Goal: Information Seeking & Learning: Learn about a topic

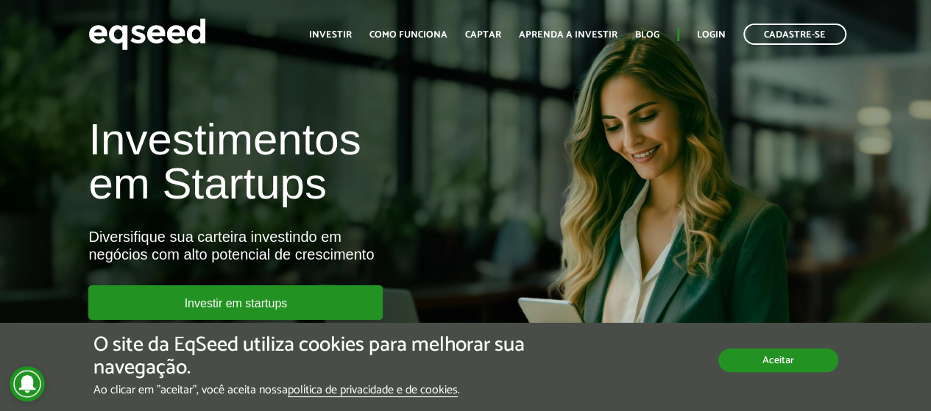
click at [761, 357] on button "Aceitar" at bounding box center [778, 361] width 120 height 24
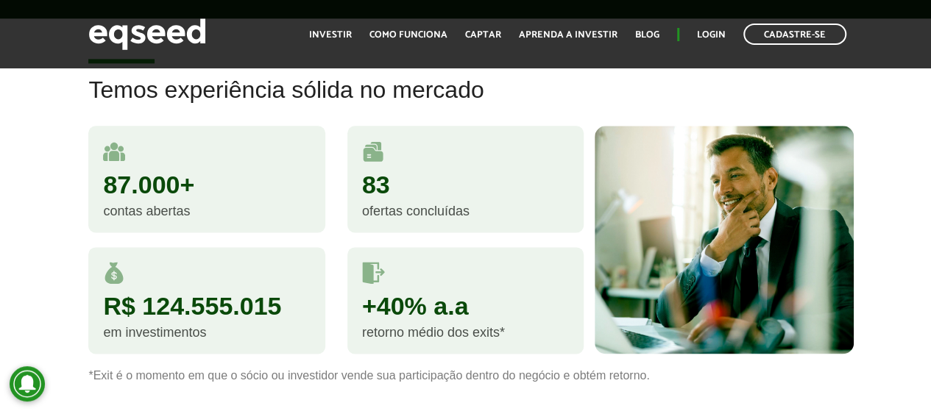
scroll to position [883, 0]
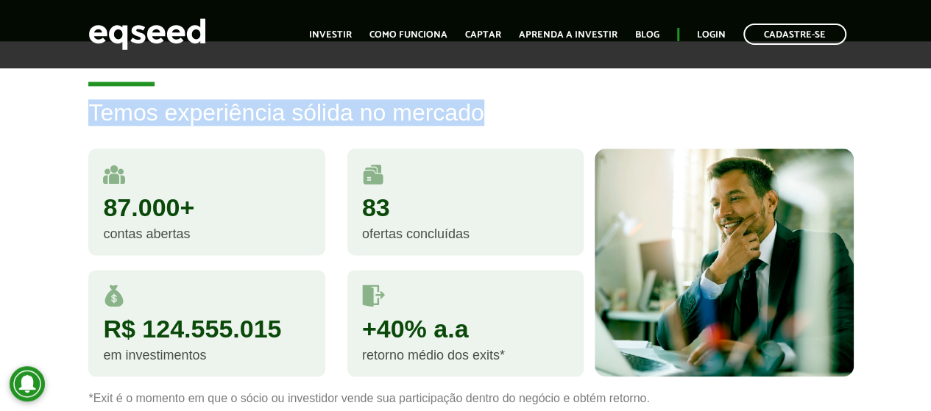
drag, startPoint x: 85, startPoint y: 110, endPoint x: 490, endPoint y: 113, distance: 404.6
click at [490, 113] on div "Temos experiência sólida no mercado 87.000+ contas abertas 83 ofertas concluída…" at bounding box center [464, 252] width 775 height 305
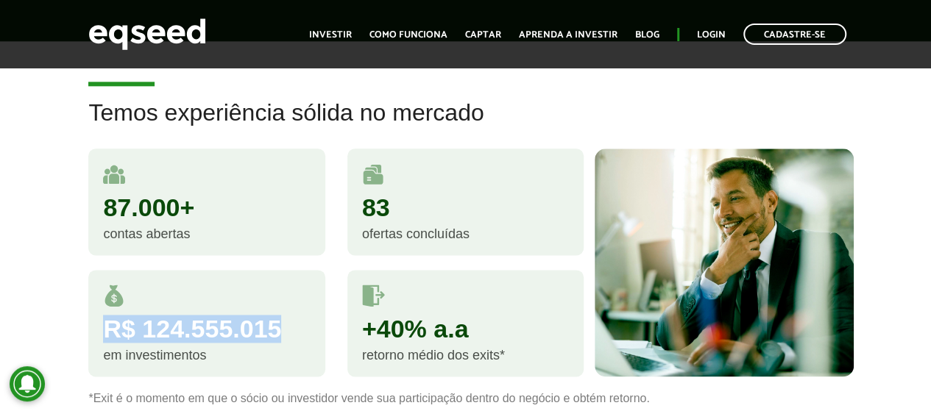
drag, startPoint x: 104, startPoint y: 329, endPoint x: 303, endPoint y: 328, distance: 199.4
click at [303, 328] on div "R$ 124.555.015" at bounding box center [206, 328] width 207 height 25
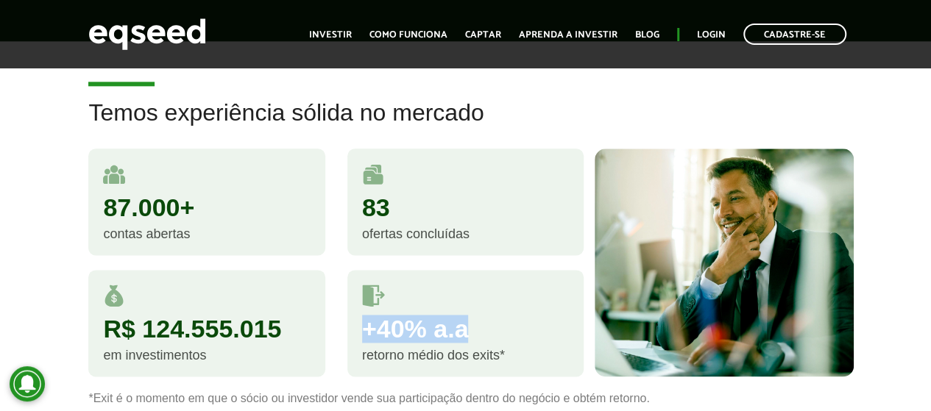
drag, startPoint x: 368, startPoint y: 326, endPoint x: 483, endPoint y: 329, distance: 114.8
click at [483, 329] on div "+40% a.a" at bounding box center [465, 328] width 207 height 25
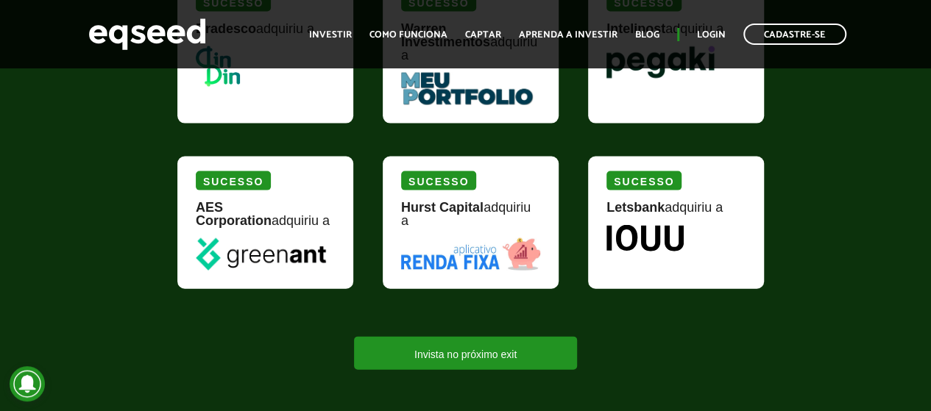
scroll to position [1471, 0]
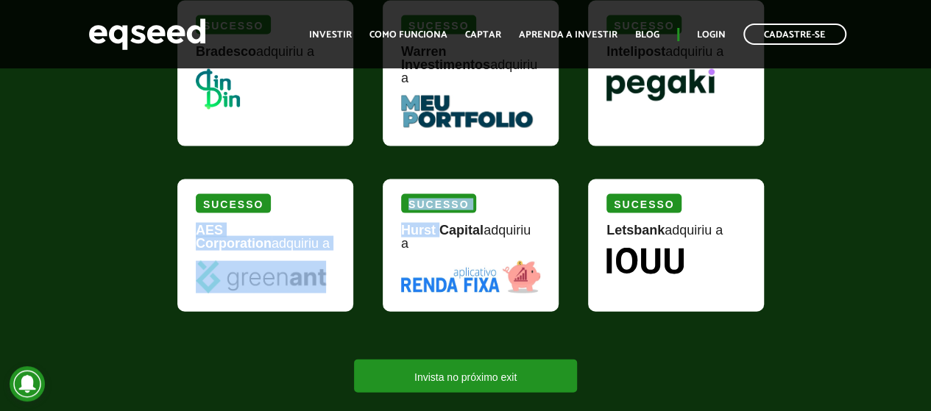
drag, startPoint x: 197, startPoint y: 218, endPoint x: 443, endPoint y: 161, distance: 252.3
click at [443, 161] on div "[PERSON_NAME] adquiriu a Sucesso Warren Investimentos adquiriu a Sucesso Inteli…" at bounding box center [474, 165] width 616 height 344
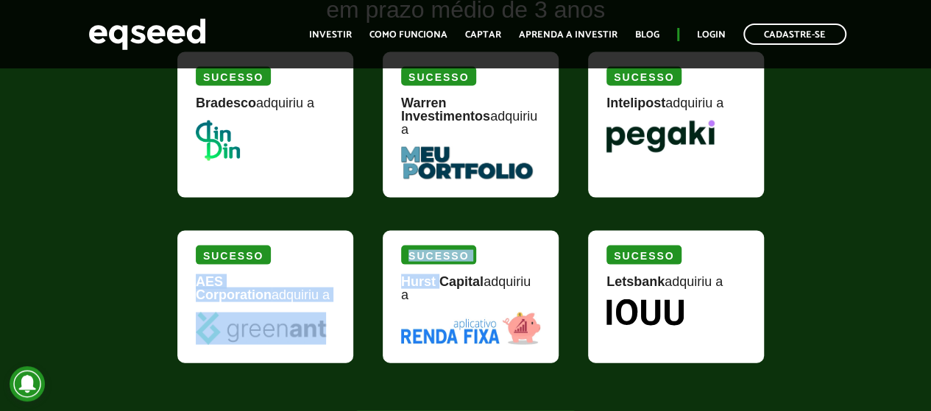
scroll to position [1324, 0]
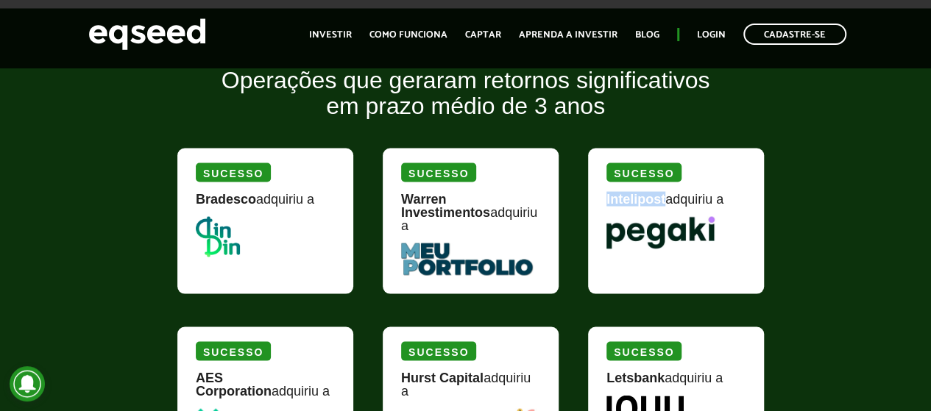
drag, startPoint x: 606, startPoint y: 202, endPoint x: 664, endPoint y: 199, distance: 57.5
click at [664, 199] on strong "Intelipost" at bounding box center [635, 198] width 59 height 15
copy strong "Intelipost"
